Goal: Task Accomplishment & Management: Complete application form

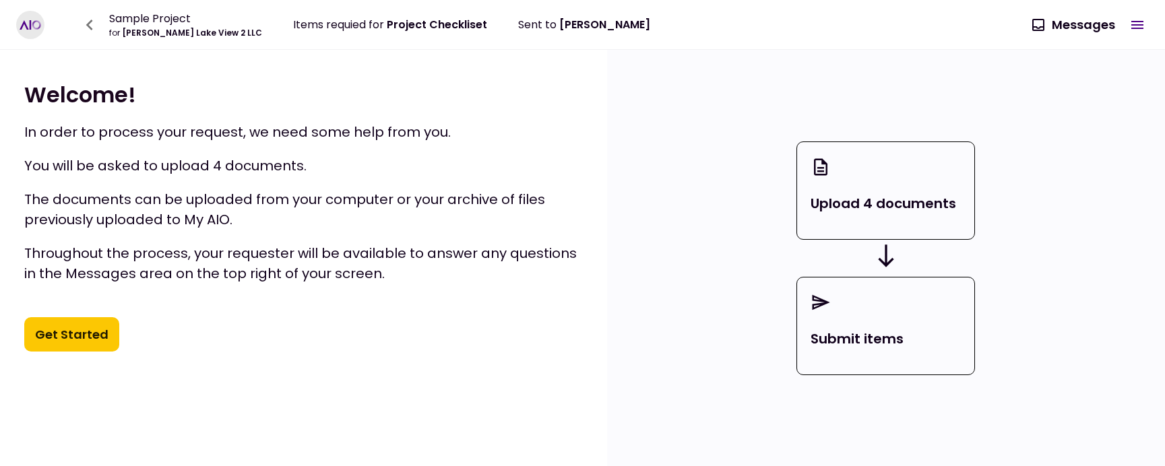
click at [93, 336] on button "Get Started" at bounding box center [71, 334] width 95 height 35
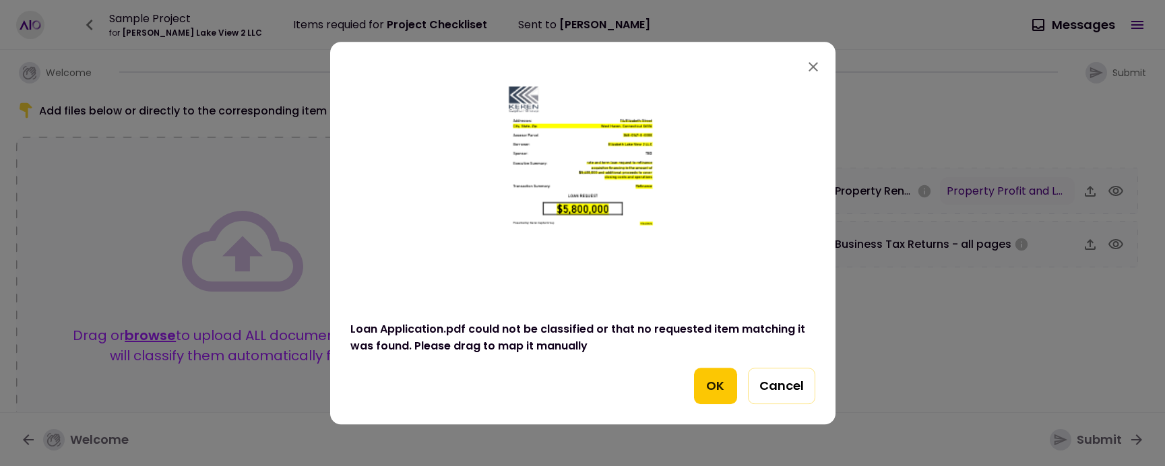
click at [711, 386] on button "OK" at bounding box center [715, 386] width 43 height 36
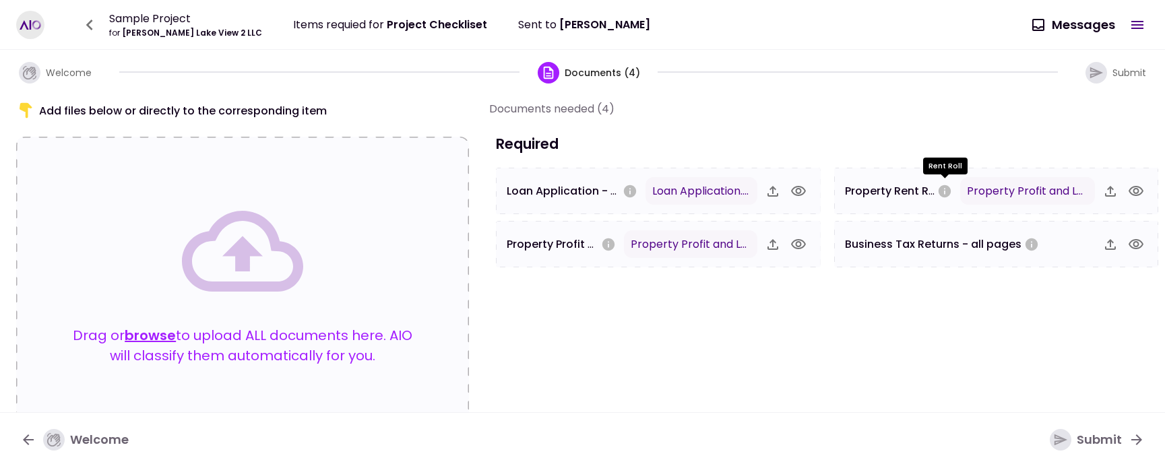
click at [947, 190] on icon "Rent Roll" at bounding box center [944, 191] width 12 height 12
click at [1138, 191] on icon "button" at bounding box center [1135, 191] width 15 height 10
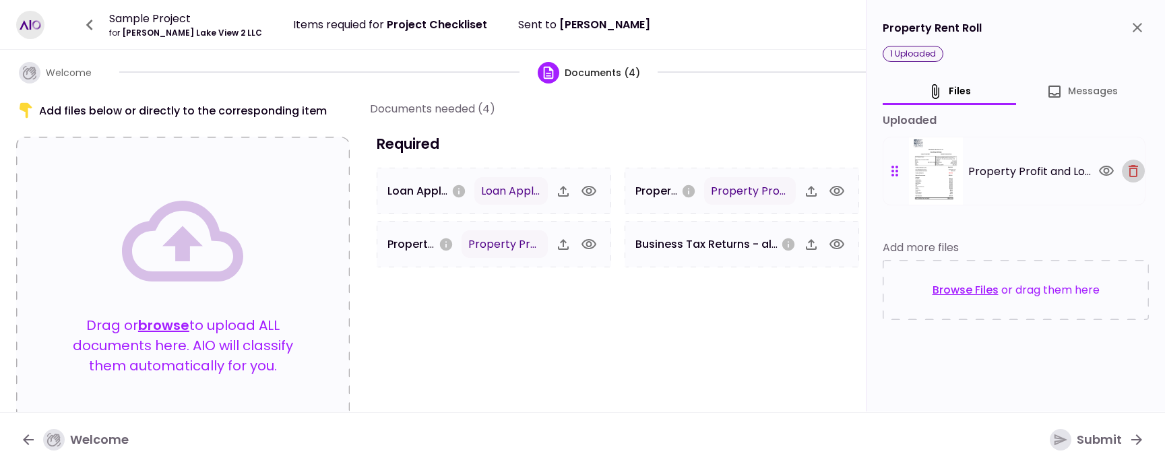
click at [1132, 172] on icon "button" at bounding box center [1133, 171] width 16 height 16
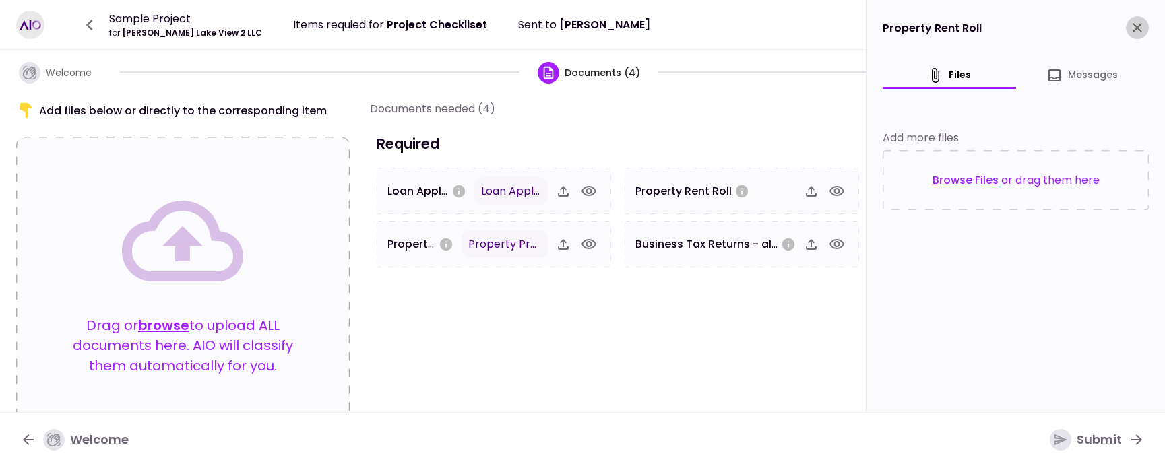
drag, startPoint x: 1137, startPoint y: 28, endPoint x: 1153, endPoint y: 82, distance: 56.9
click at [1138, 28] on icon "close" at bounding box center [1136, 27] width 9 height 9
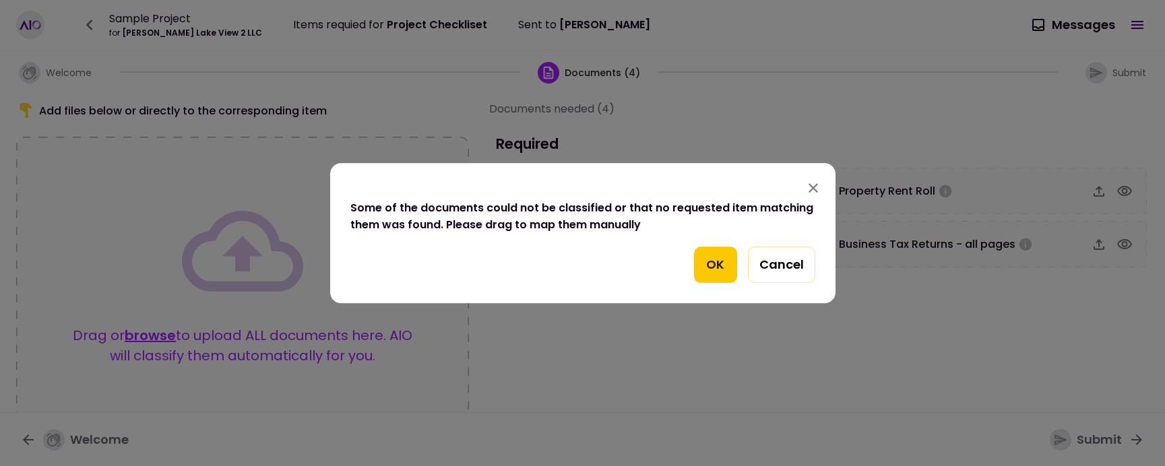
click at [720, 269] on button "OK" at bounding box center [715, 265] width 43 height 36
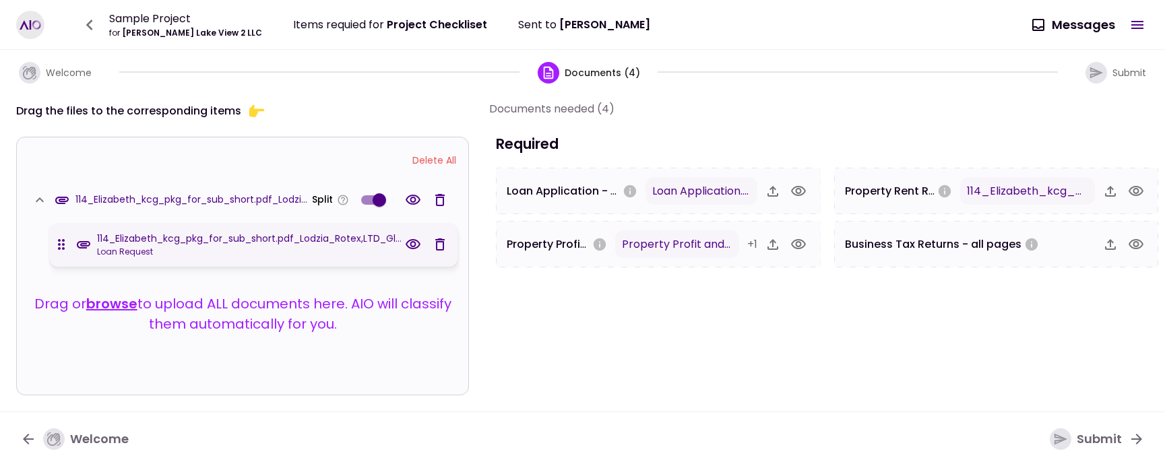
click at [439, 199] on icon "button" at bounding box center [440, 200] width 16 height 16
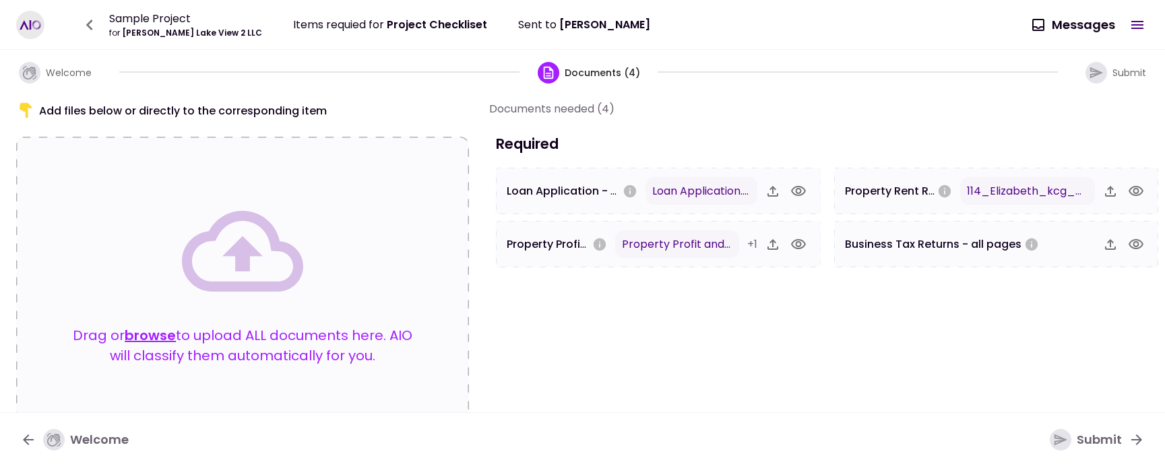
click at [1099, 441] on div "Submit" at bounding box center [1086, 440] width 72 height 22
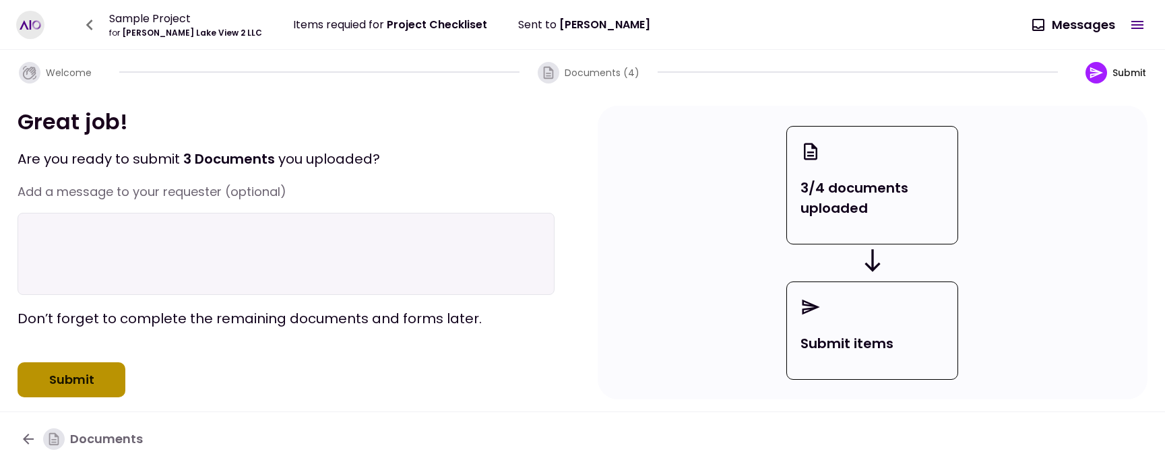
click at [90, 397] on button "Submit" at bounding box center [72, 379] width 108 height 35
